Goal: Information Seeking & Learning: Check status

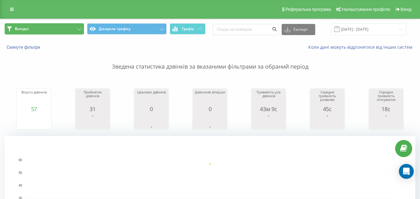
click at [80, 33] on button "Вихідні" at bounding box center [44, 28] width 79 height 11
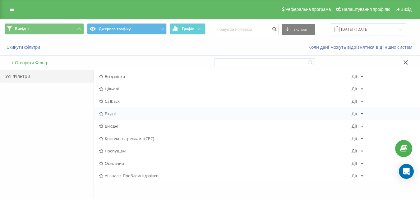
click at [99, 117] on div "Вхідні Дії Редагувати Копіювати Видалити За замовчуванням Поділитися" at bounding box center [257, 113] width 326 height 12
click at [137, 114] on span "Вхідні" at bounding box center [225, 114] width 253 height 4
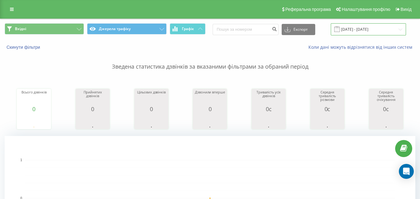
click at [357, 30] on input "[DATE] - [DATE]" at bounding box center [368, 29] width 75 height 12
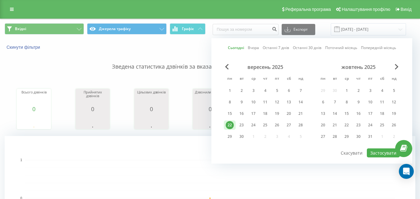
click at [30, 53] on p "Зведена статистика дзвінків за вказаними фільтрами за обраний період" at bounding box center [210, 60] width 410 height 21
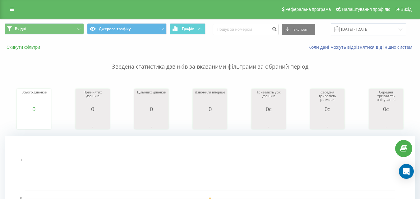
click at [29, 50] on button "Скинути фільтри" at bounding box center [24, 47] width 39 height 6
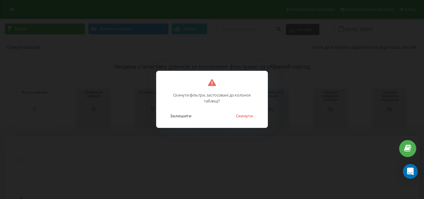
click at [259, 117] on div "Залишити Скинути" at bounding box center [212, 112] width 99 height 16
click at [248, 116] on button "Скинути" at bounding box center [244, 116] width 23 height 8
